Goal: Information Seeking & Learning: Learn about a topic

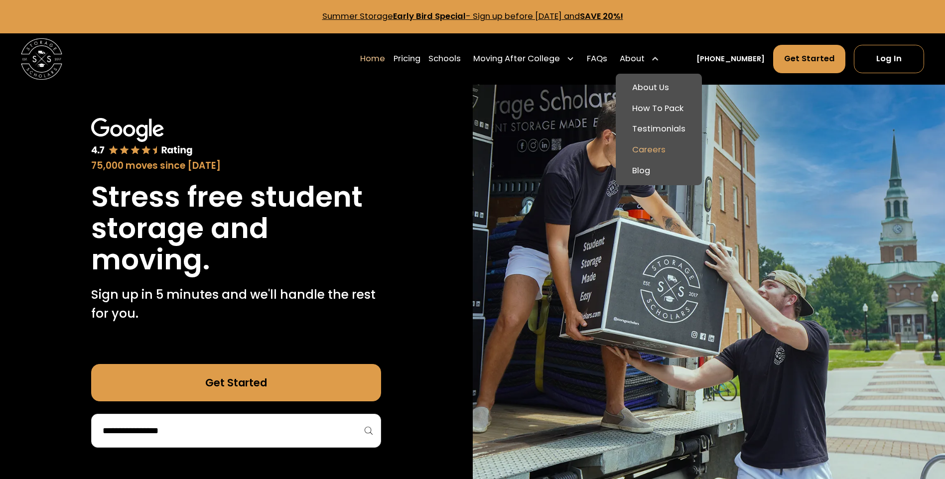
click at [657, 146] on link "Careers" at bounding box center [659, 150] width 78 height 21
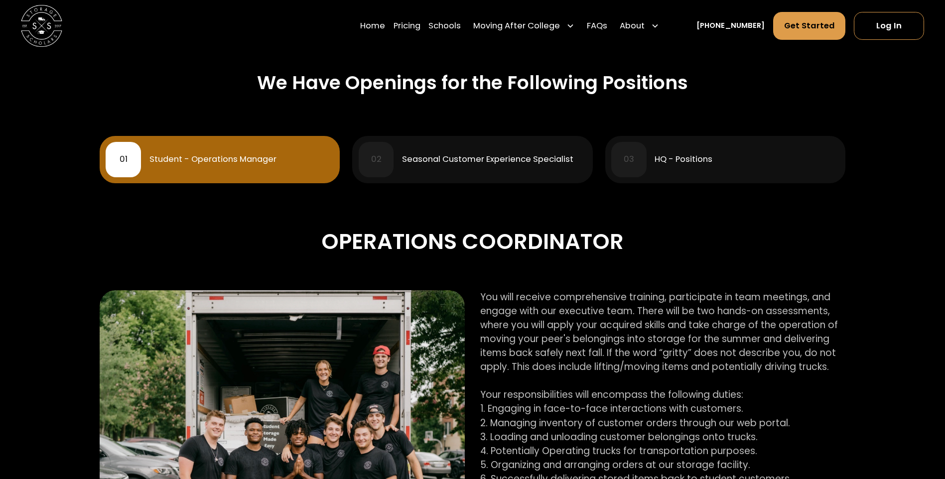
scroll to position [398, 0]
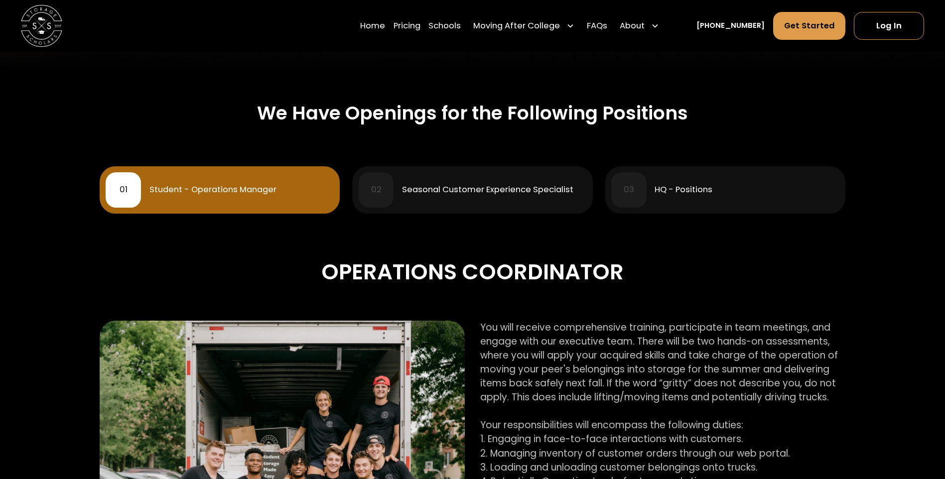
click at [704, 188] on div "HQ - Positions" at bounding box center [684, 190] width 58 height 8
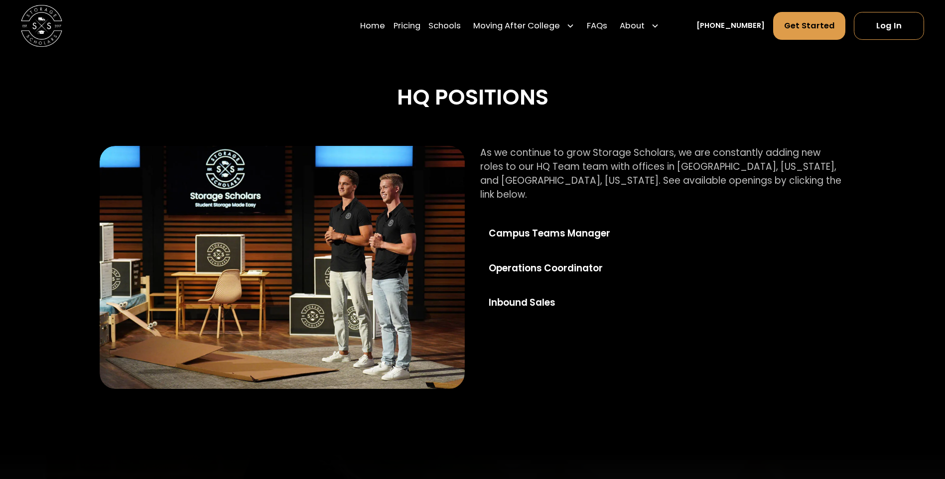
scroll to position [548, 0]
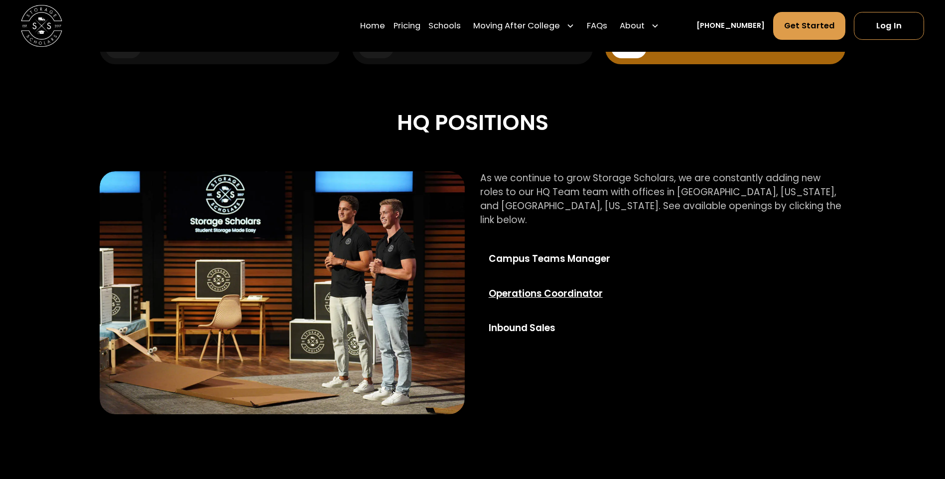
click at [586, 287] on div "Operations Coordinator" at bounding box center [563, 294] width 149 height 14
click at [532, 321] on div "Inbound Sales" at bounding box center [563, 328] width 149 height 14
